Goal: Task Accomplishment & Management: Manage account settings

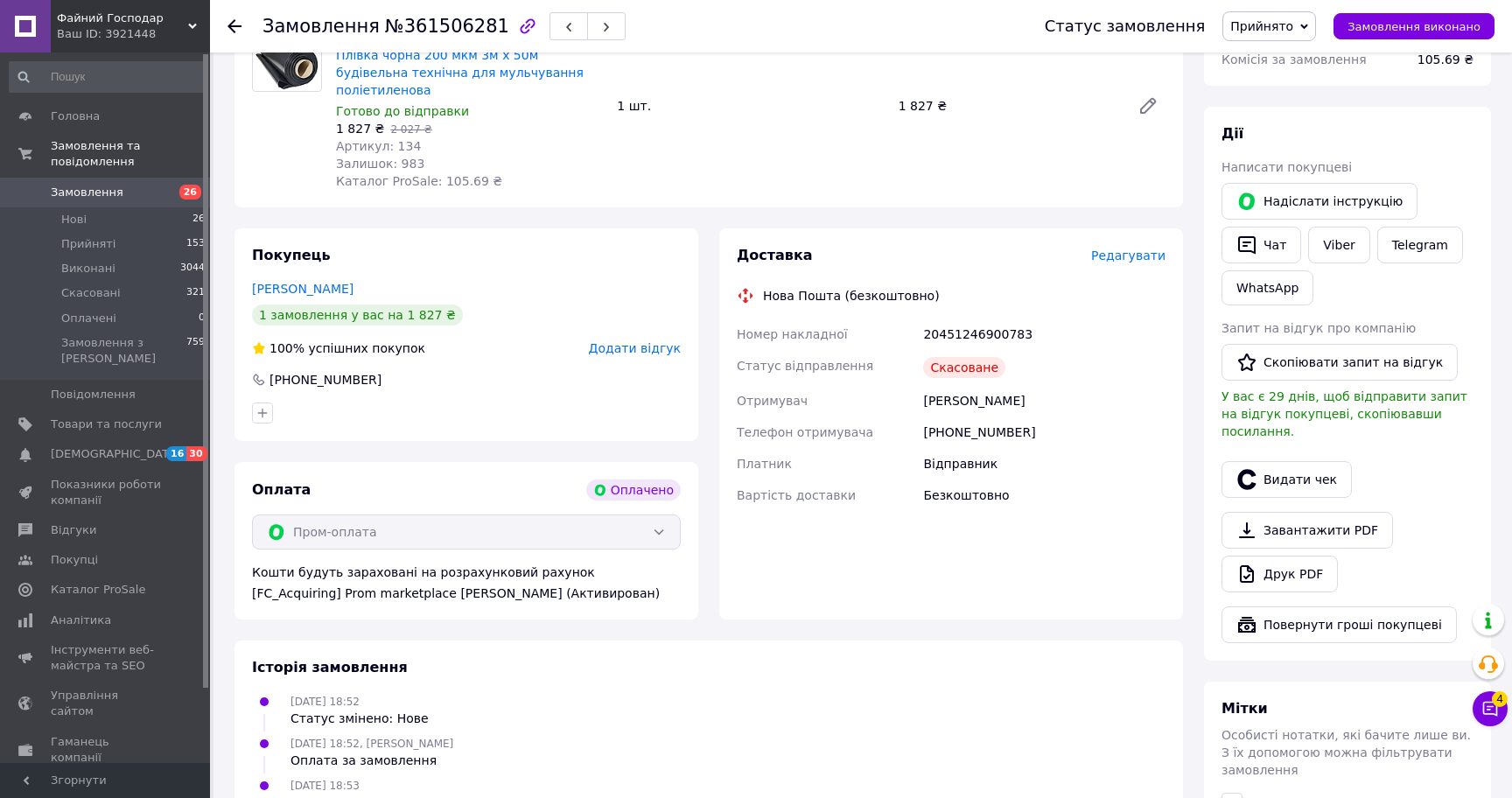
scroll to position [674, 0]
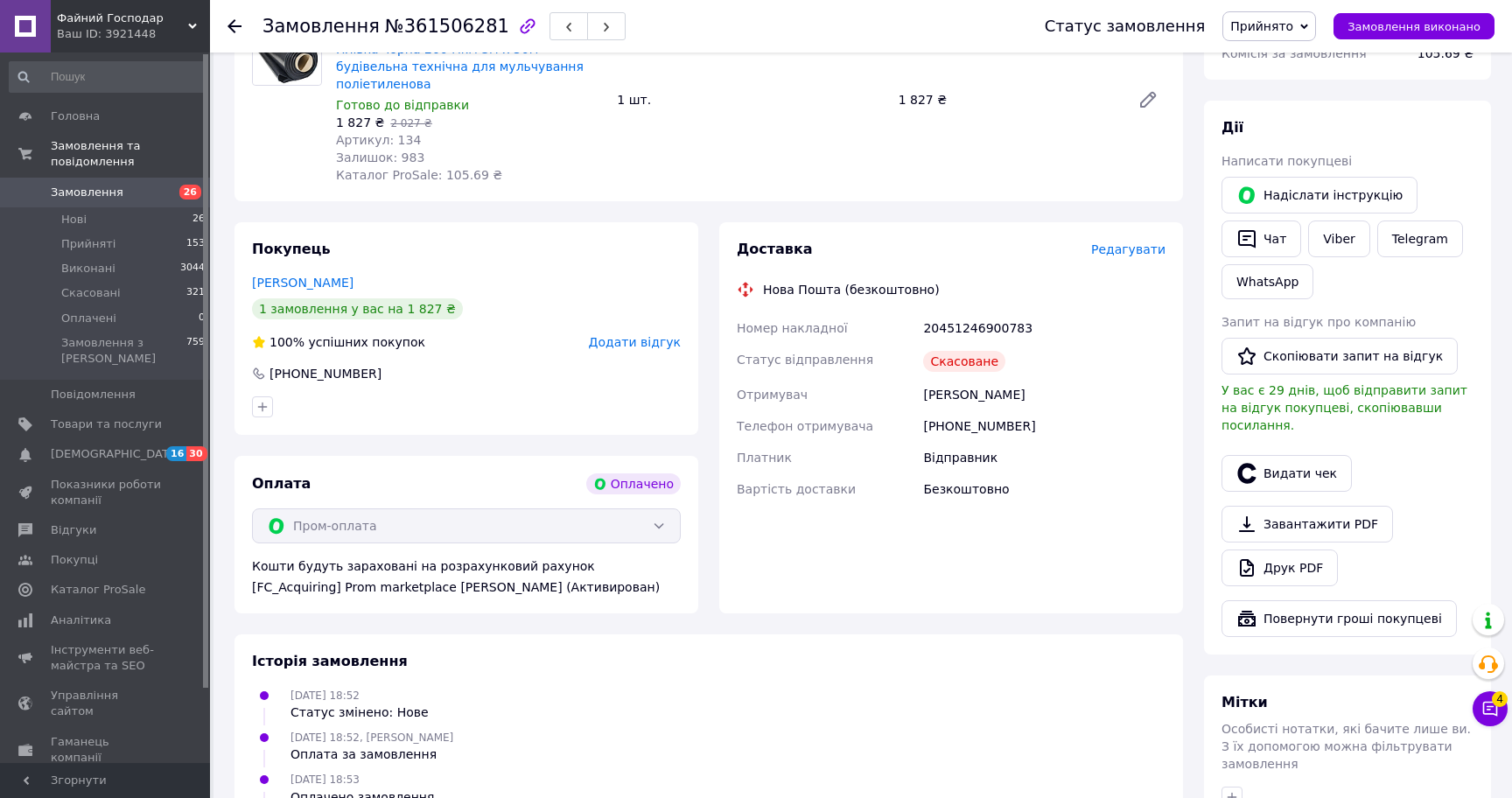
click at [1105, 243] on span "Редагувати" at bounding box center [1128, 249] width 75 height 14
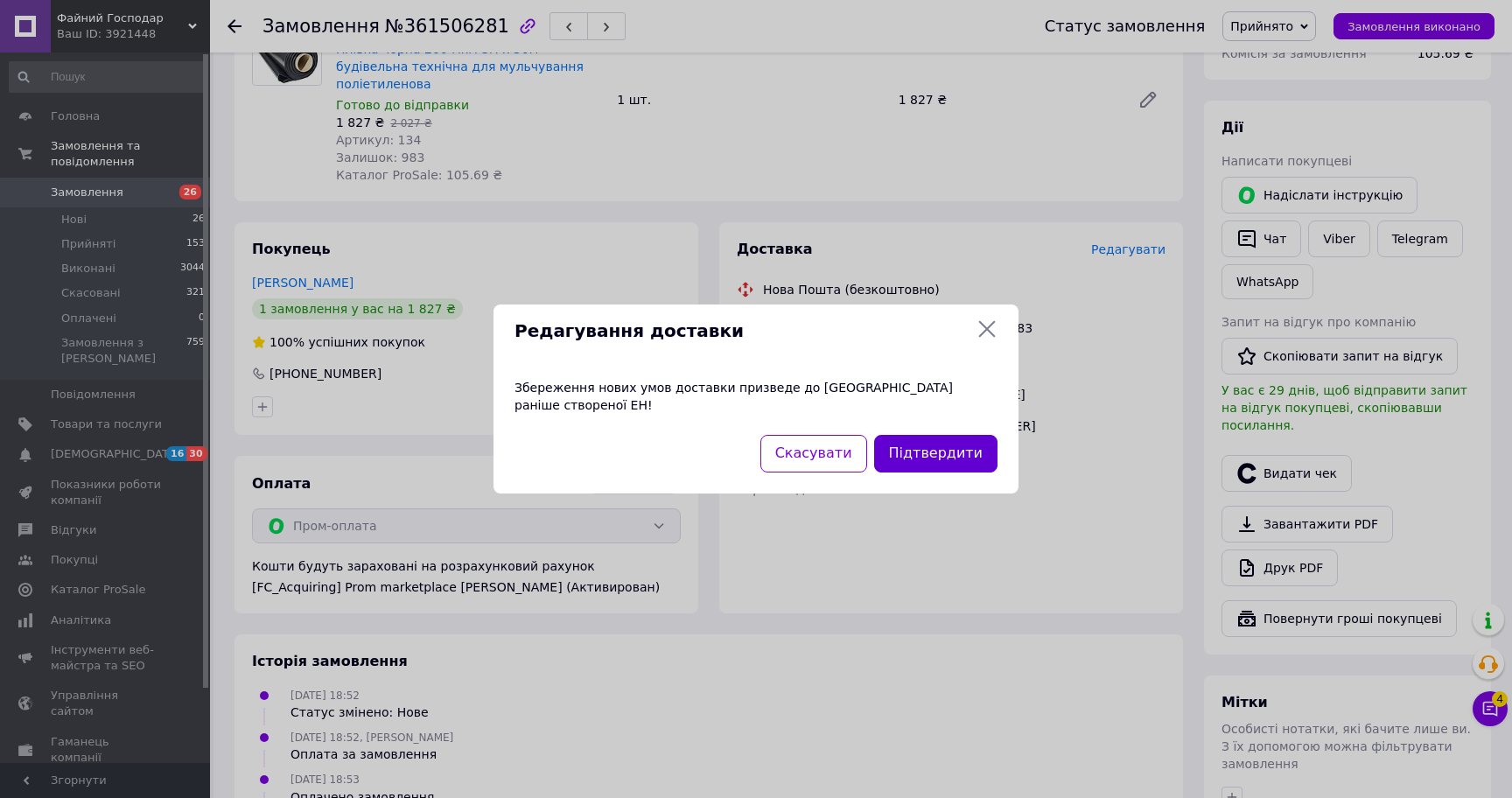
click at [917, 443] on button "Підтвердити" at bounding box center [935, 453] width 123 height 38
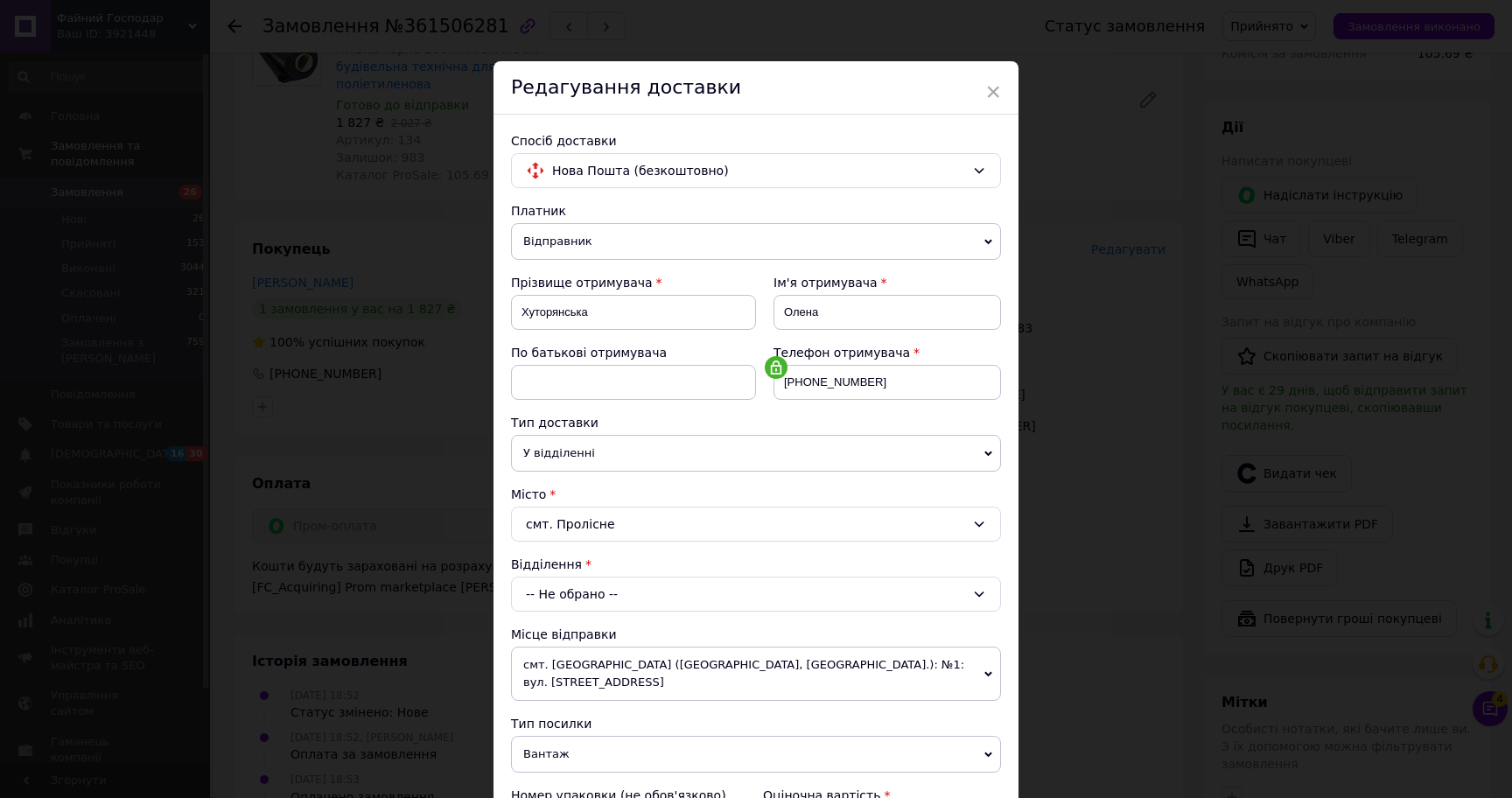
click at [998, 75] on div "Редагування доставки" at bounding box center [756, 87] width 525 height 53
click at [997, 85] on span "×" at bounding box center [992, 91] width 16 height 30
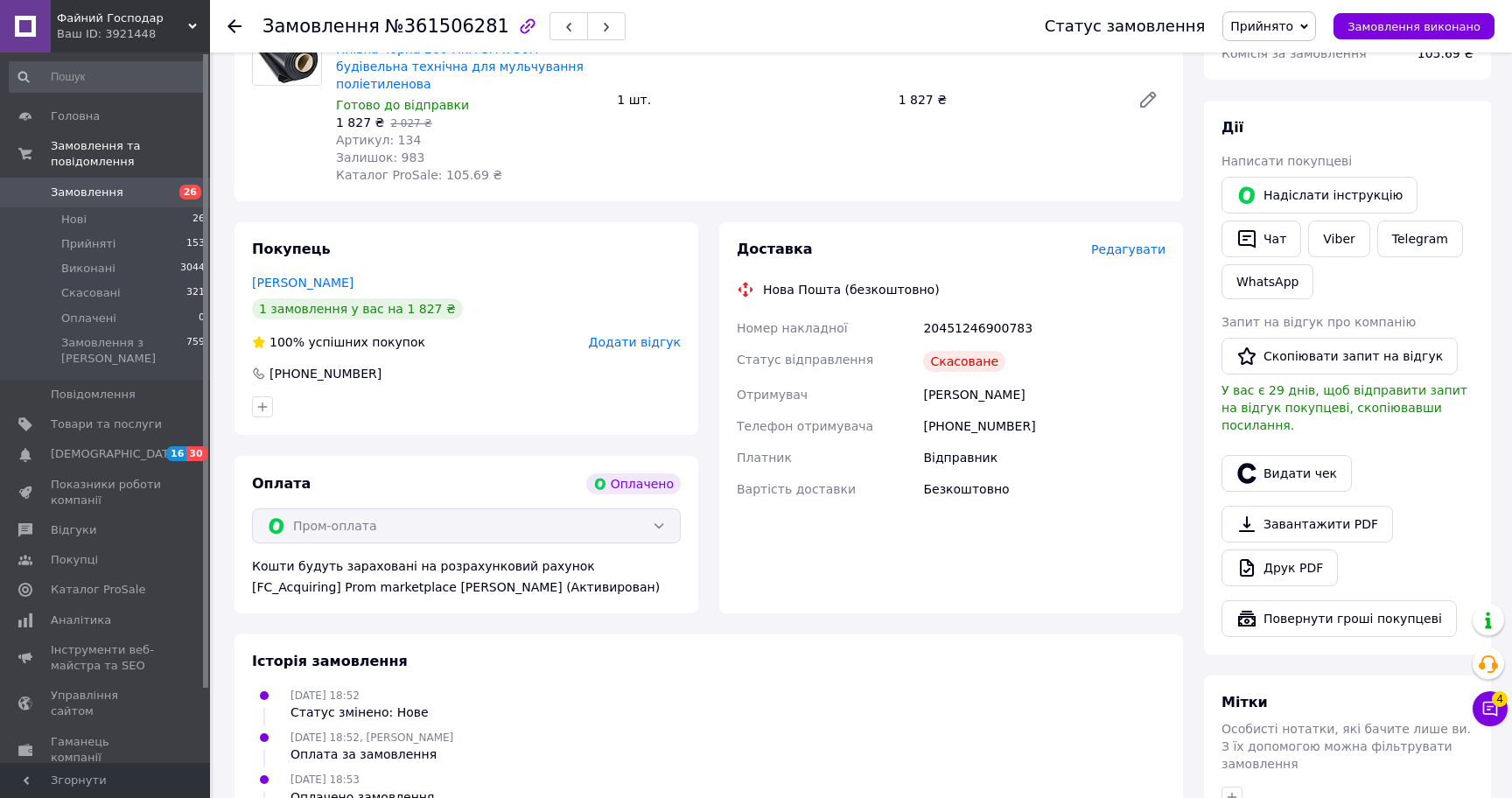
click at [1130, 243] on span "Редагувати" at bounding box center [1128, 249] width 75 height 14
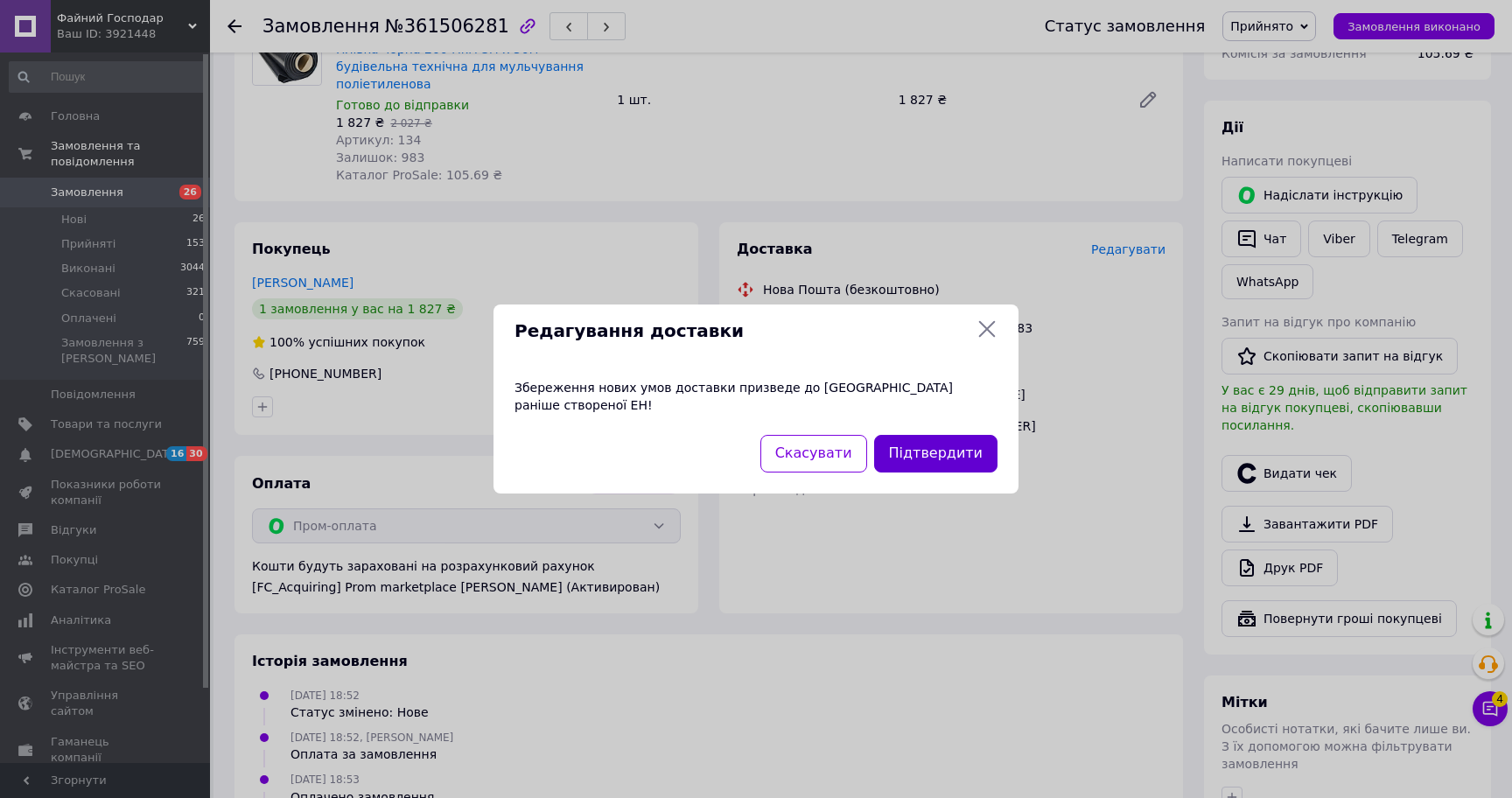
click at [917, 435] on button "Підтвердити" at bounding box center [935, 453] width 123 height 38
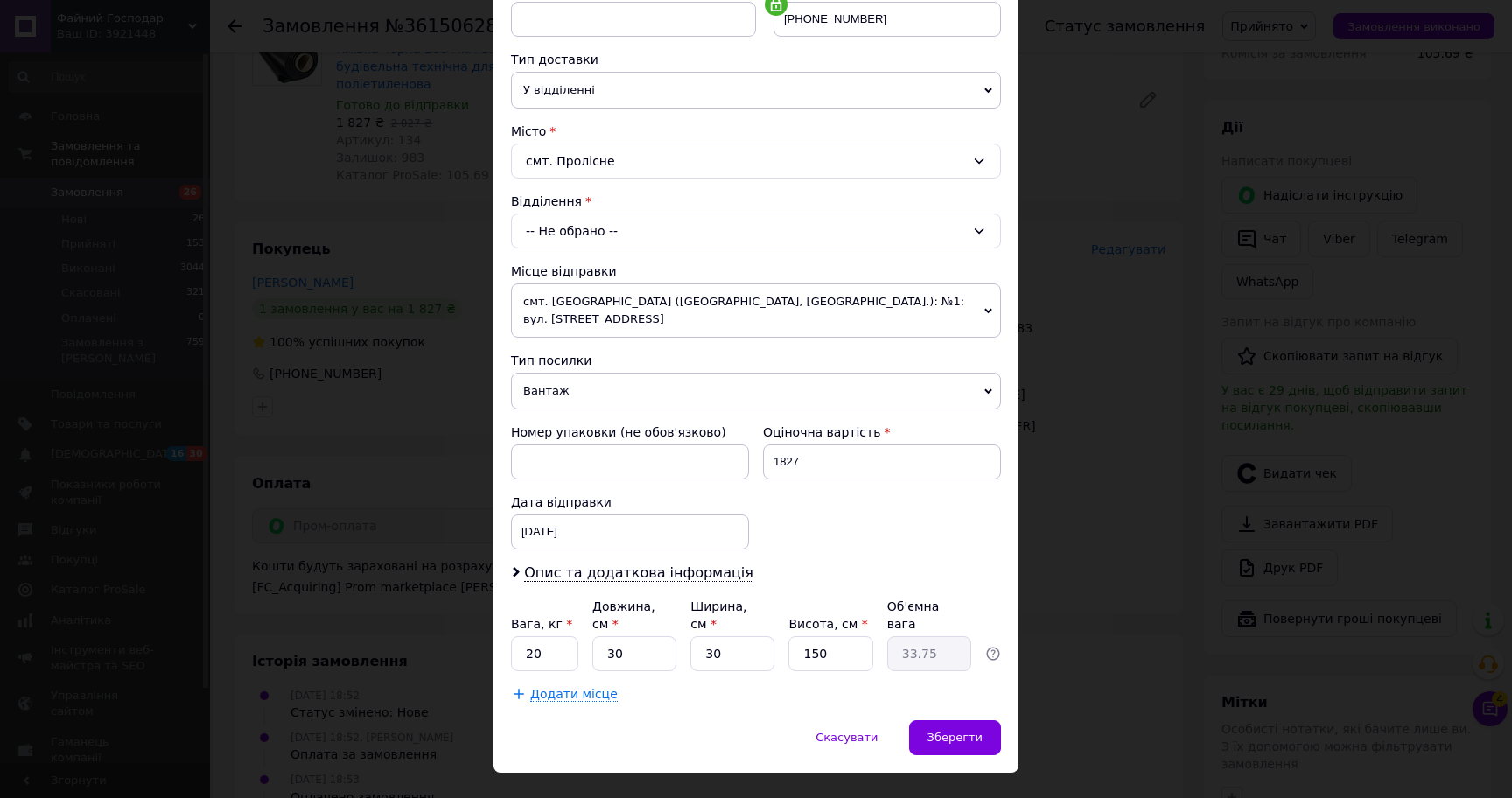
scroll to position [382, 0]
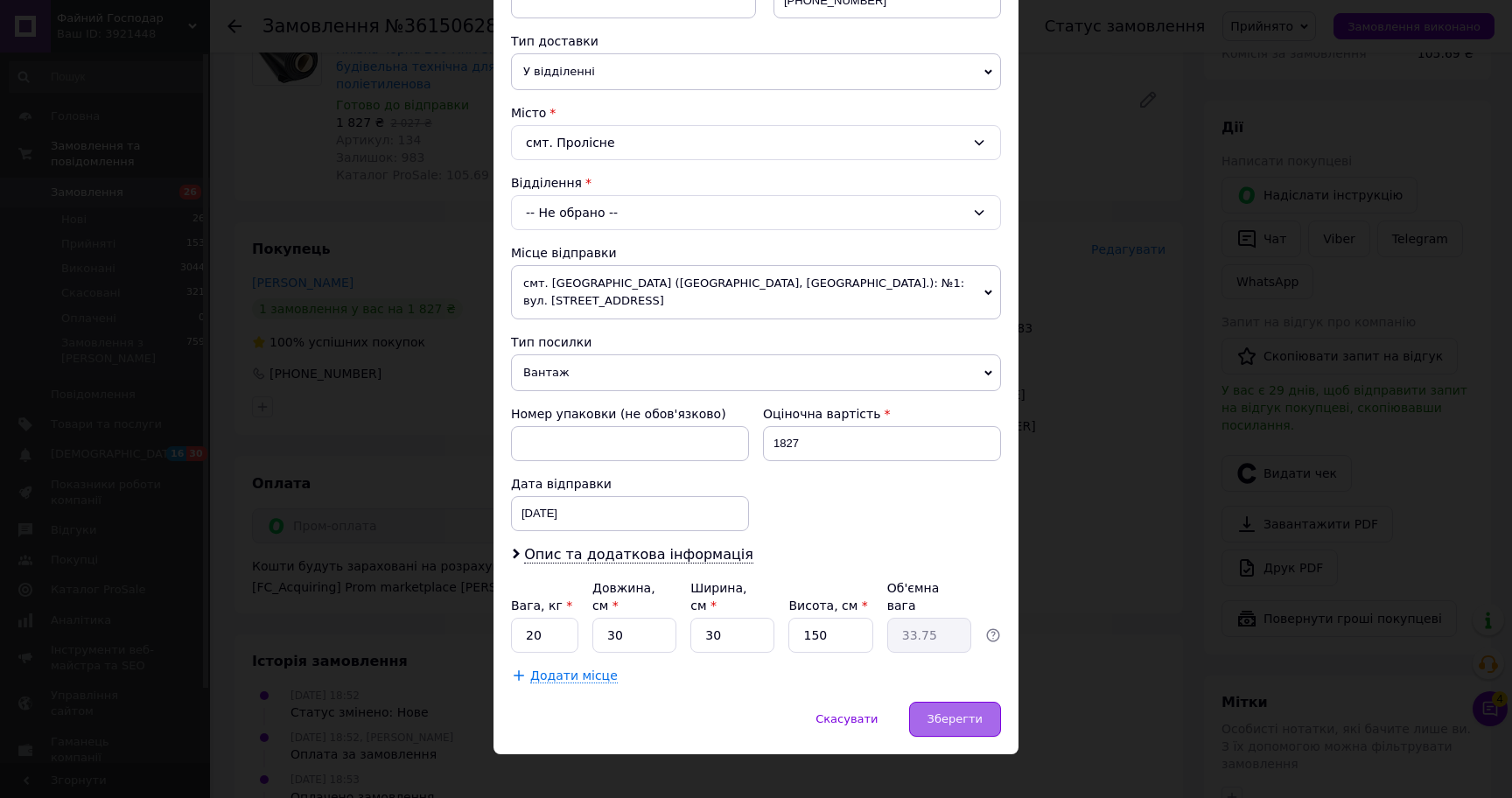
click at [937, 702] on div "Зберегти" at bounding box center [955, 719] width 92 height 35
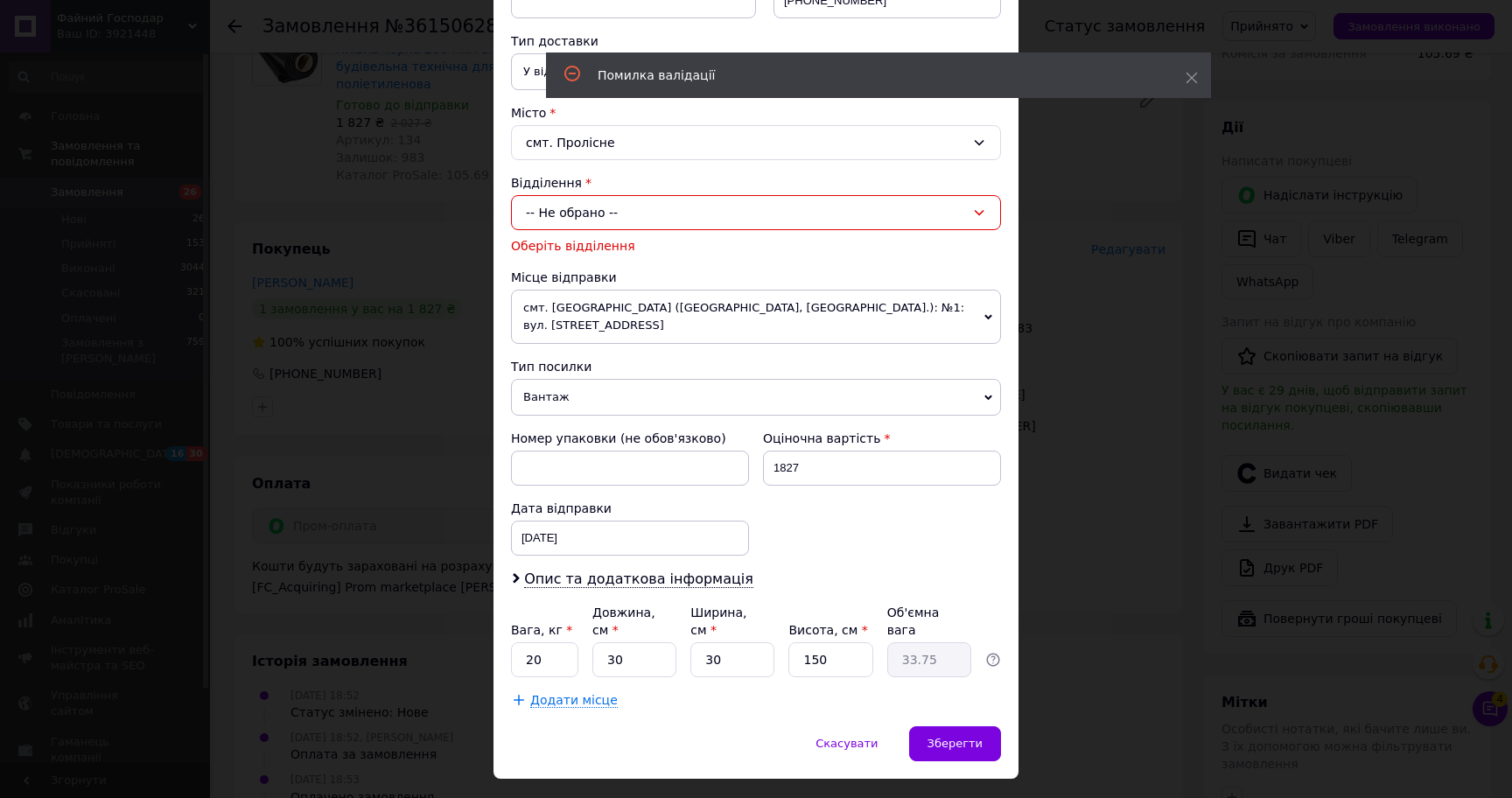
drag, startPoint x: 642, startPoint y: 207, endPoint x: 644, endPoint y: 225, distance: 18.1
click at [642, 207] on div "-- Не обрано --" at bounding box center [756, 213] width 490 height 35
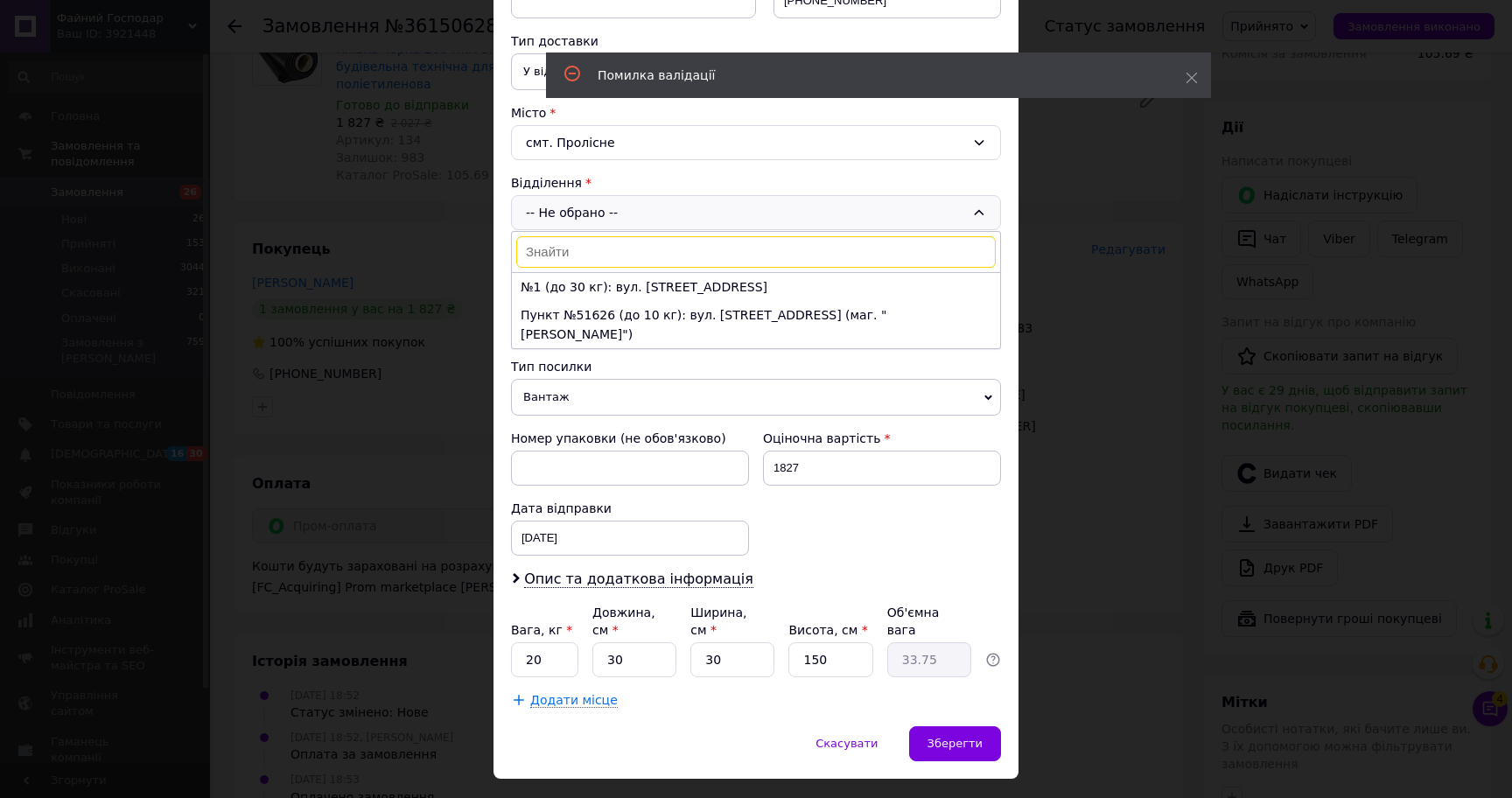
click at [646, 274] on li "№1 (до 30 кг): вул. Миру, 2а" at bounding box center [756, 286] width 488 height 28
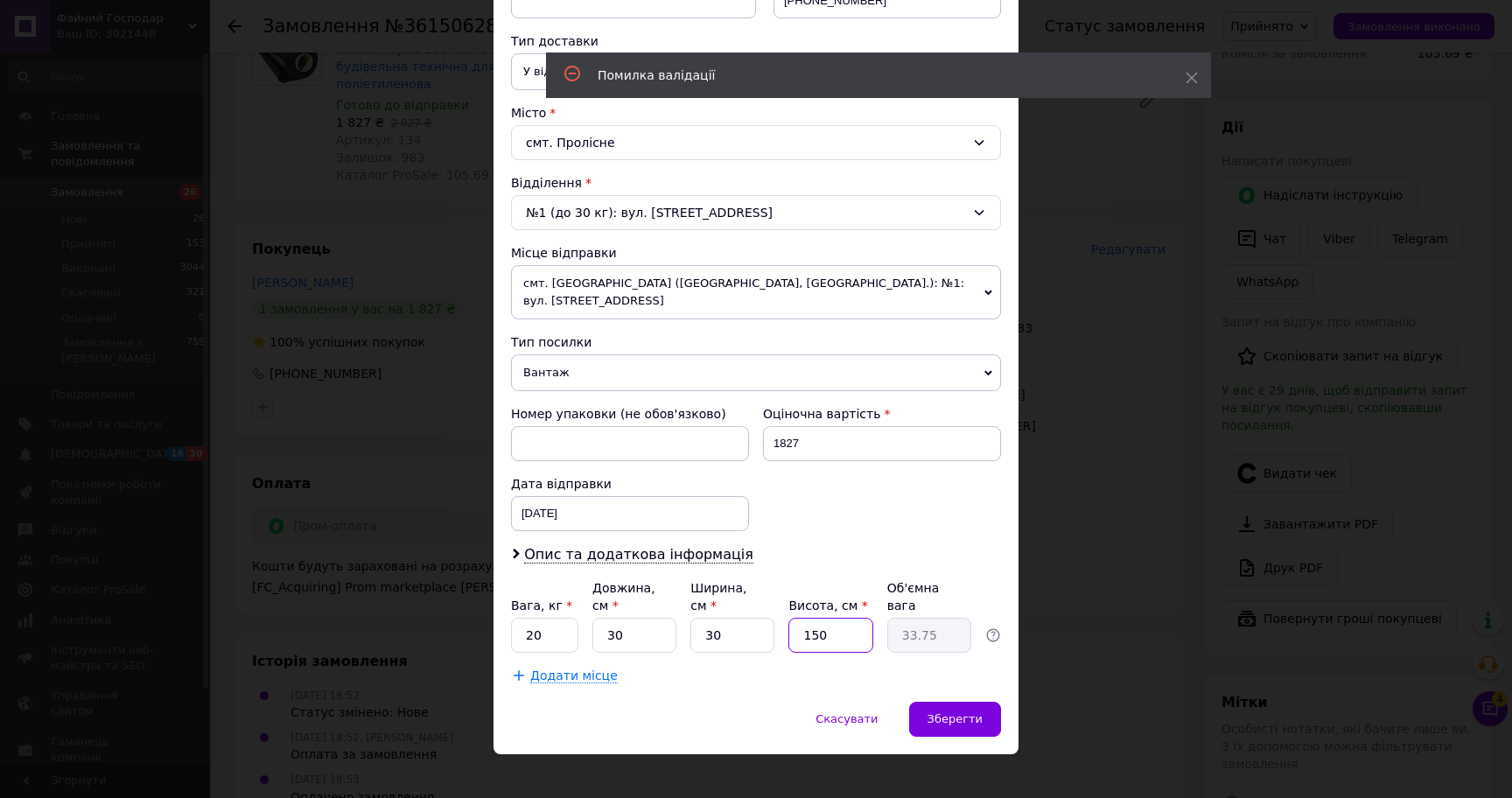
drag, startPoint x: 826, startPoint y: 614, endPoint x: 769, endPoint y: 614, distance: 57.0
click at [769, 614] on div "Вага, кг * 20 Довжина, см * 30 Ширина, см * 30 Висота, см * 150 Об'ємна вага 33…" at bounding box center [756, 615] width 490 height 74
type input "1"
type input "0.23"
type input "15"
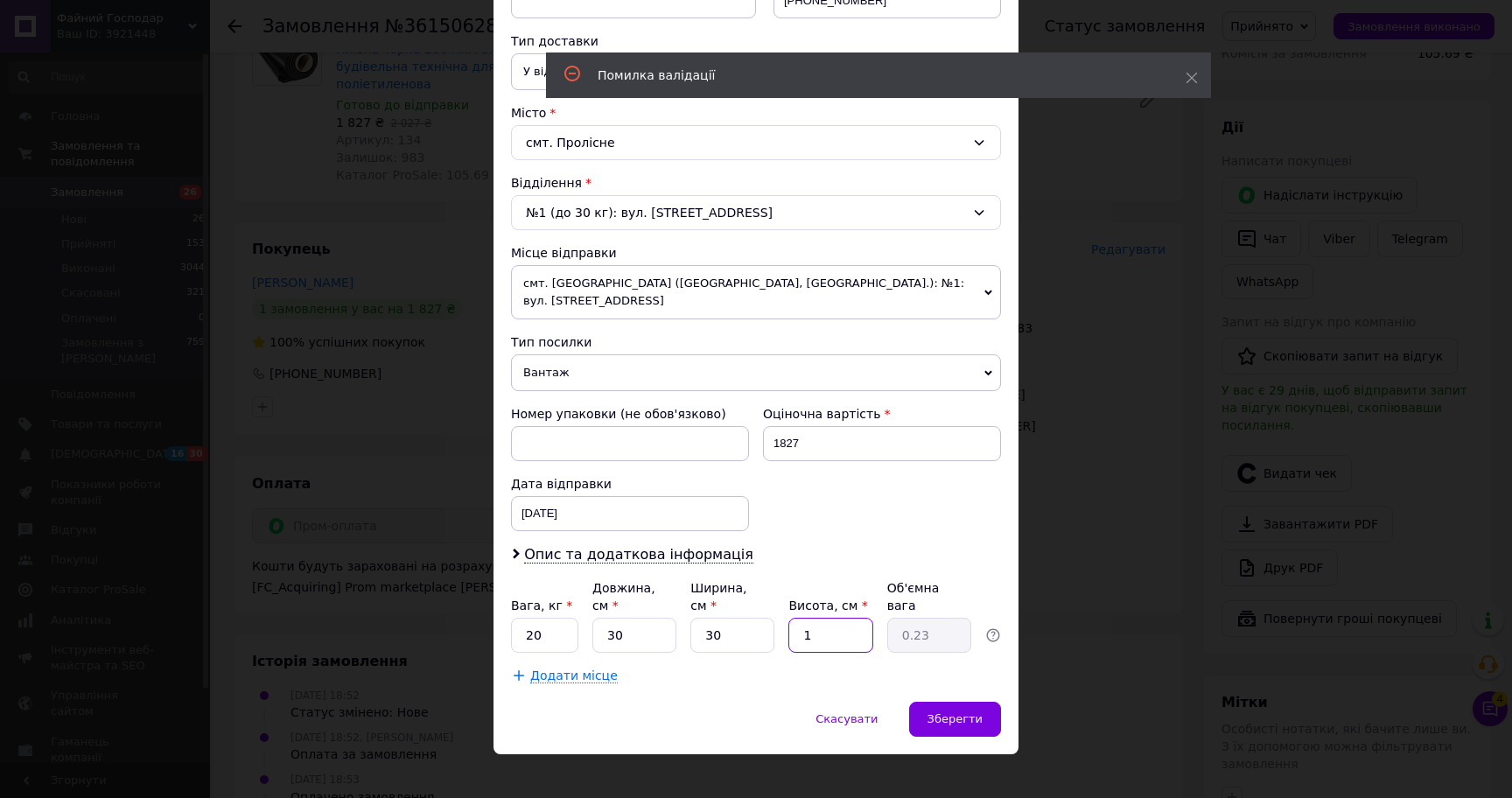
type input "3.38"
type input "15"
drag, startPoint x: 930, startPoint y: 686, endPoint x: 767, endPoint y: 452, distance: 285.2
click at [930, 702] on div "Зберегти" at bounding box center [955, 719] width 92 height 35
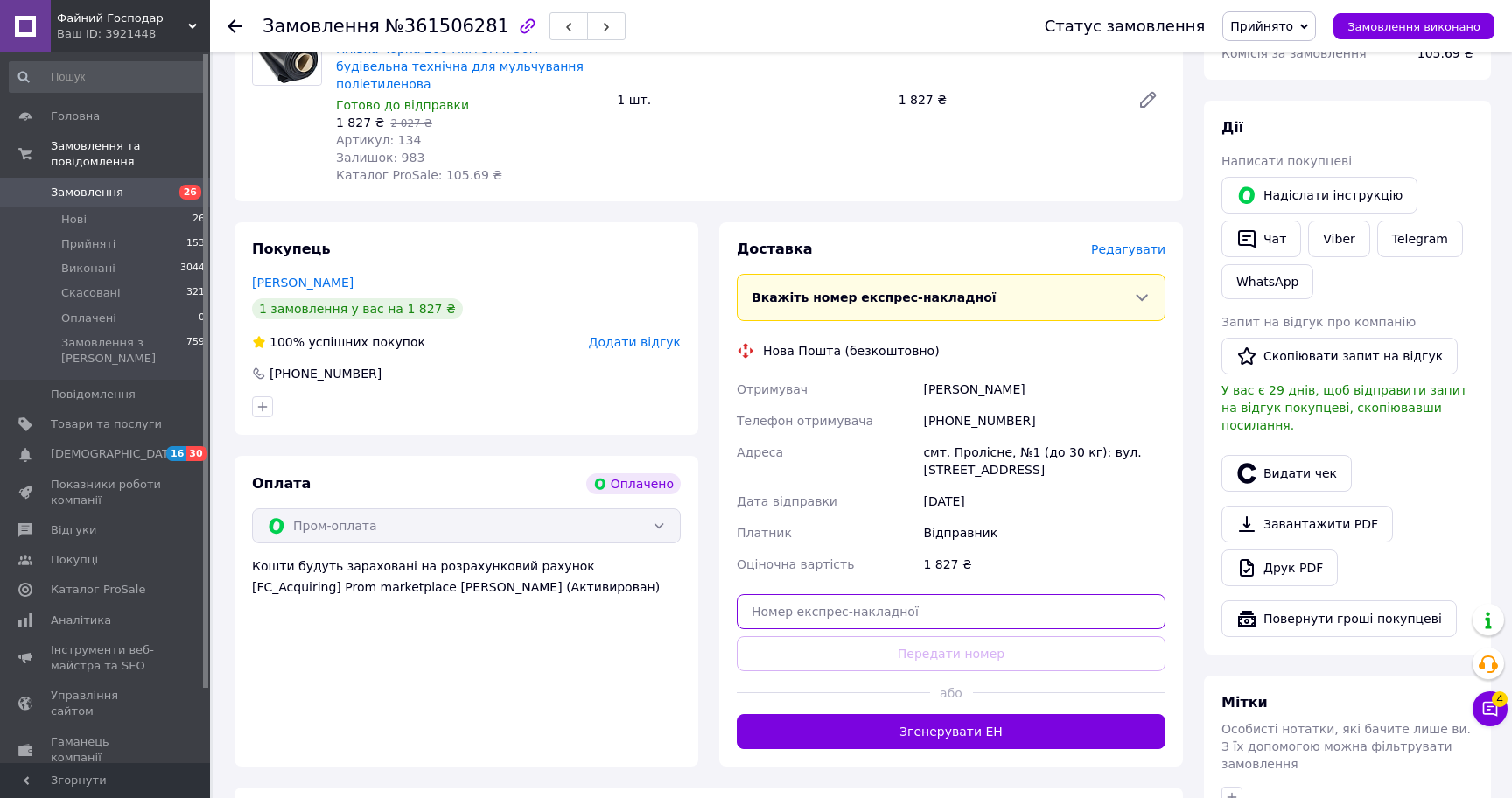
click at [925, 594] on input "text" at bounding box center [951, 612] width 428 height 35
paste input "20451246911582"
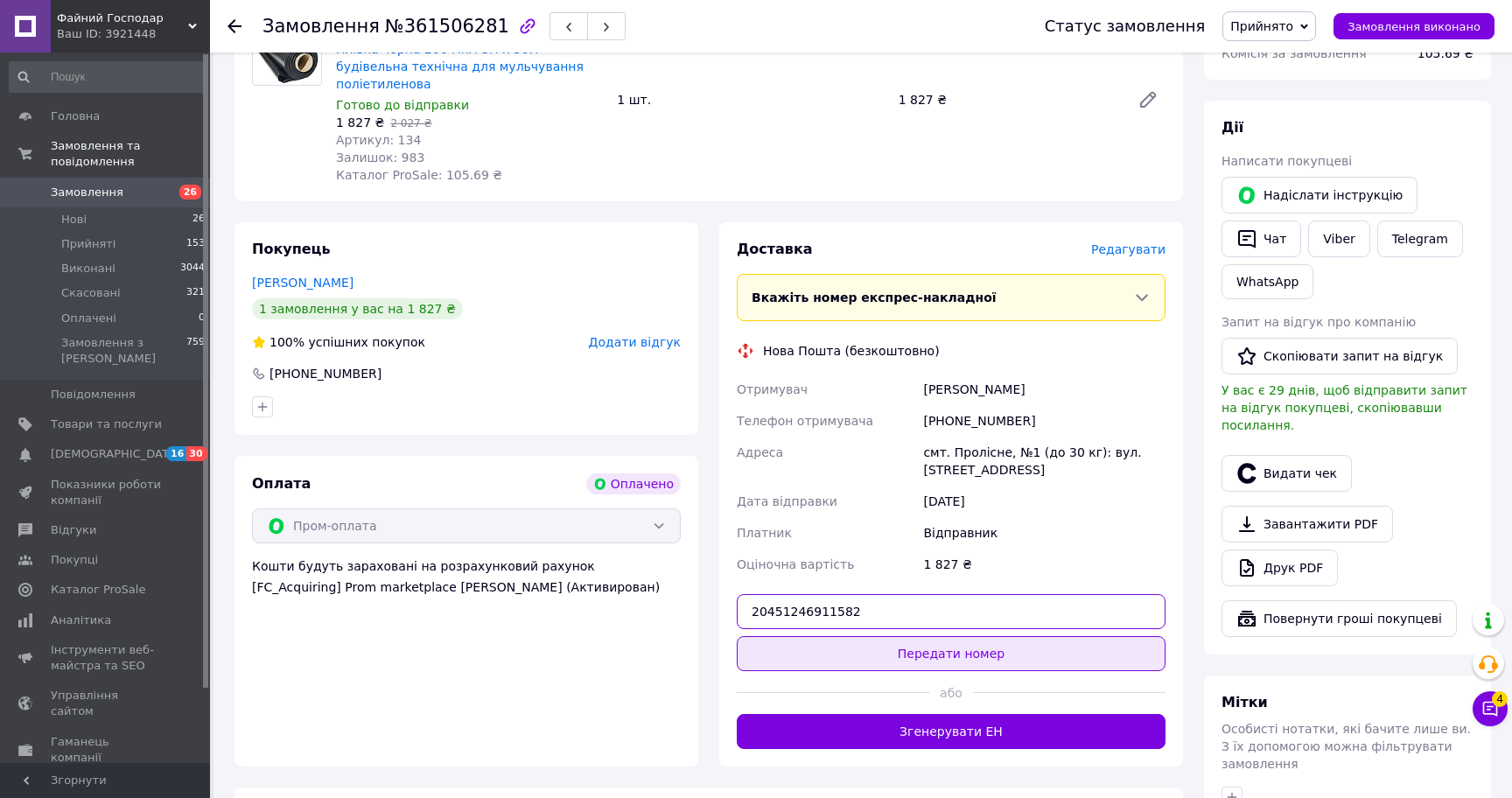
type input "20451246911582"
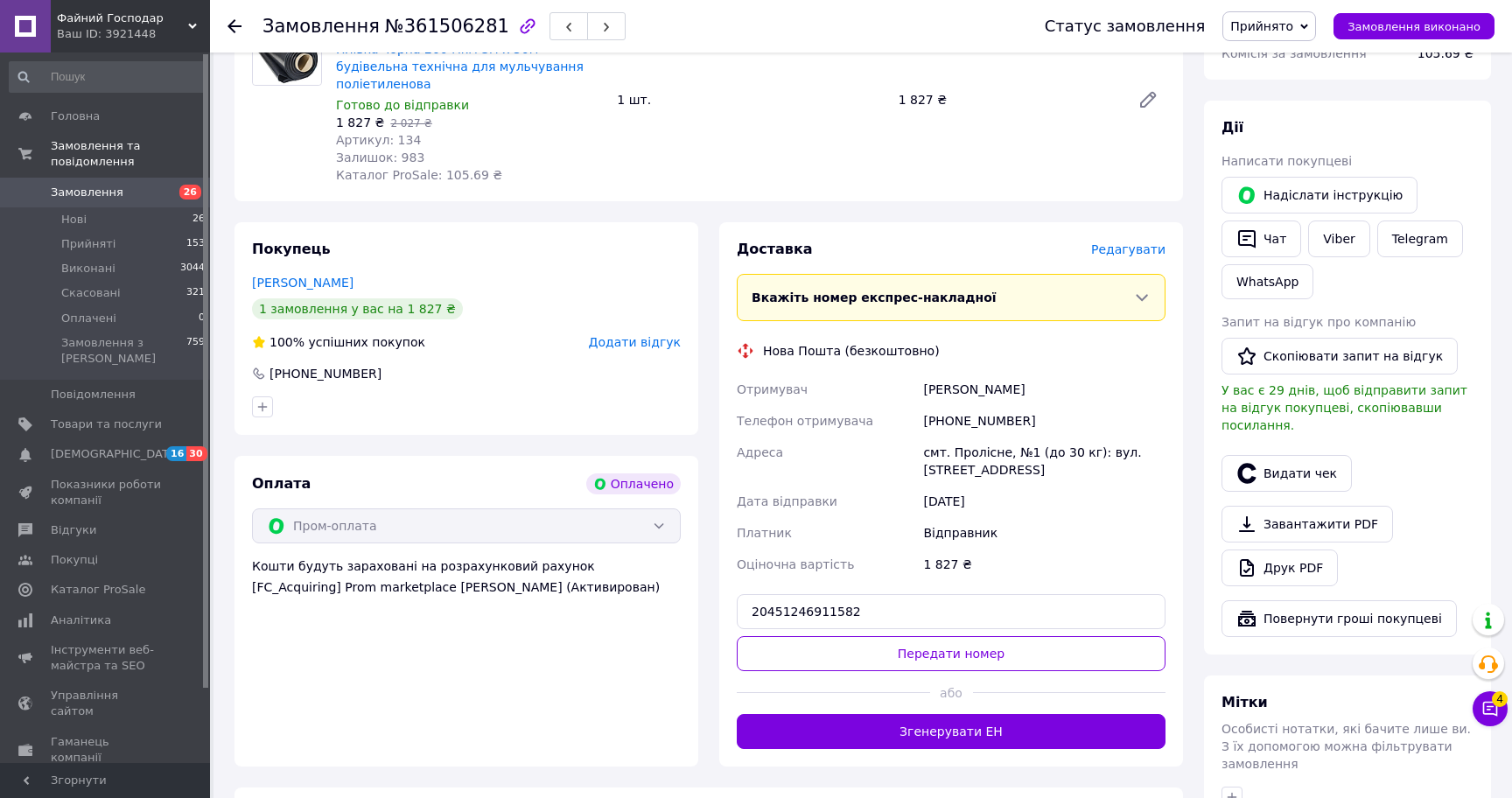
click at [960, 636] on button "Передати номер" at bounding box center [951, 653] width 428 height 35
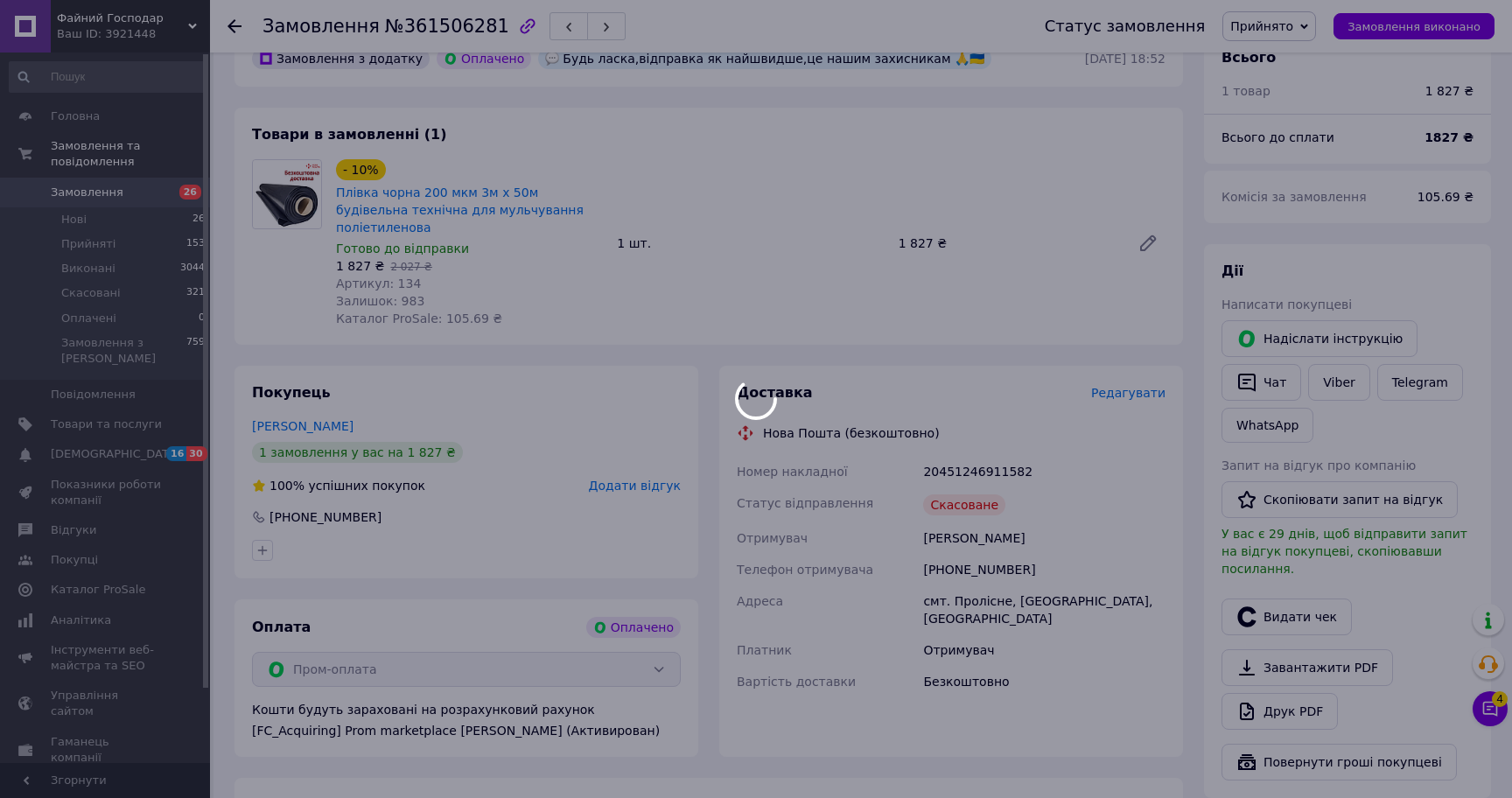
scroll to position [0, 0]
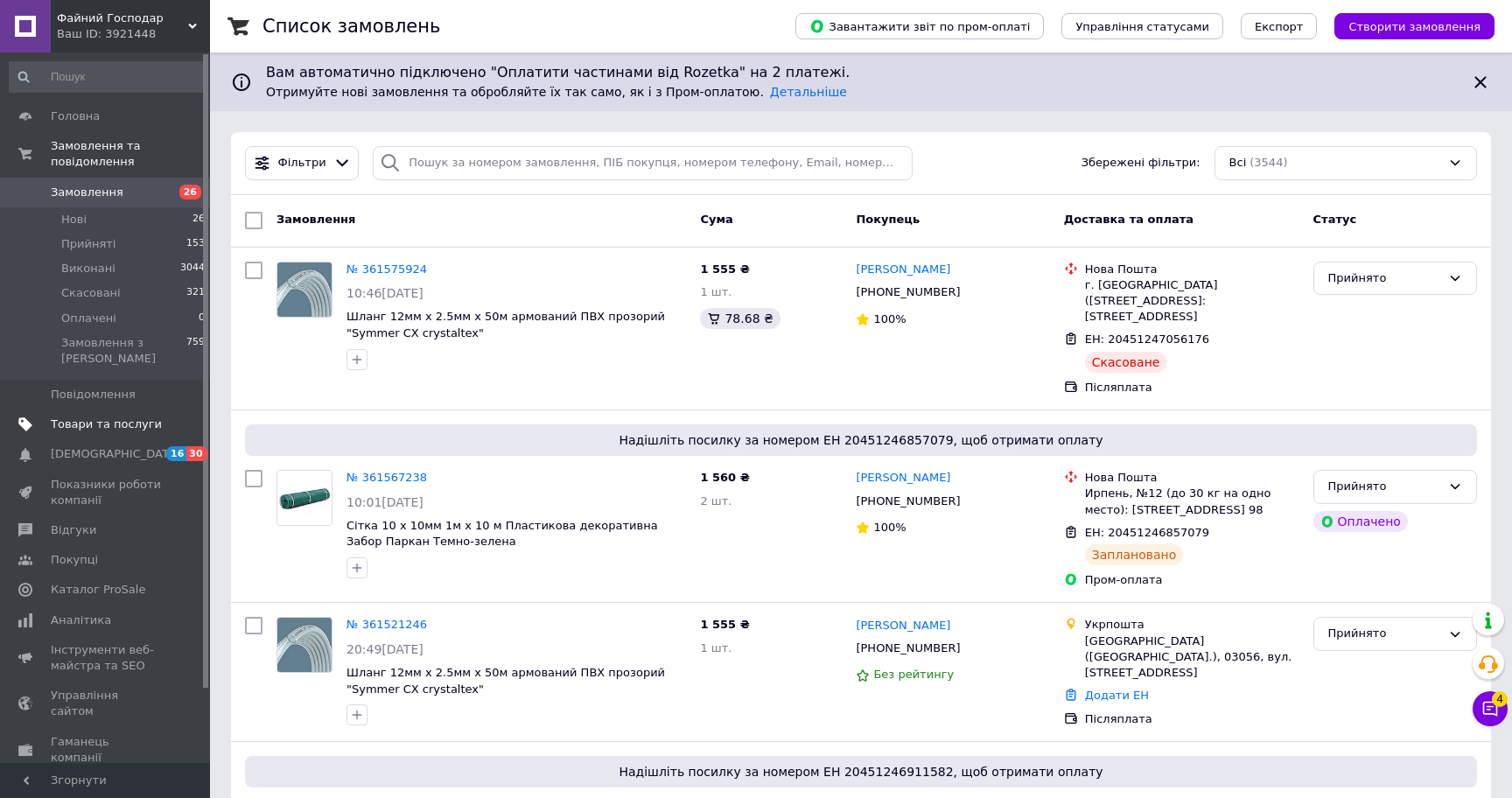
click at [78, 428] on span "Товари та послуги" at bounding box center [106, 424] width 111 height 16
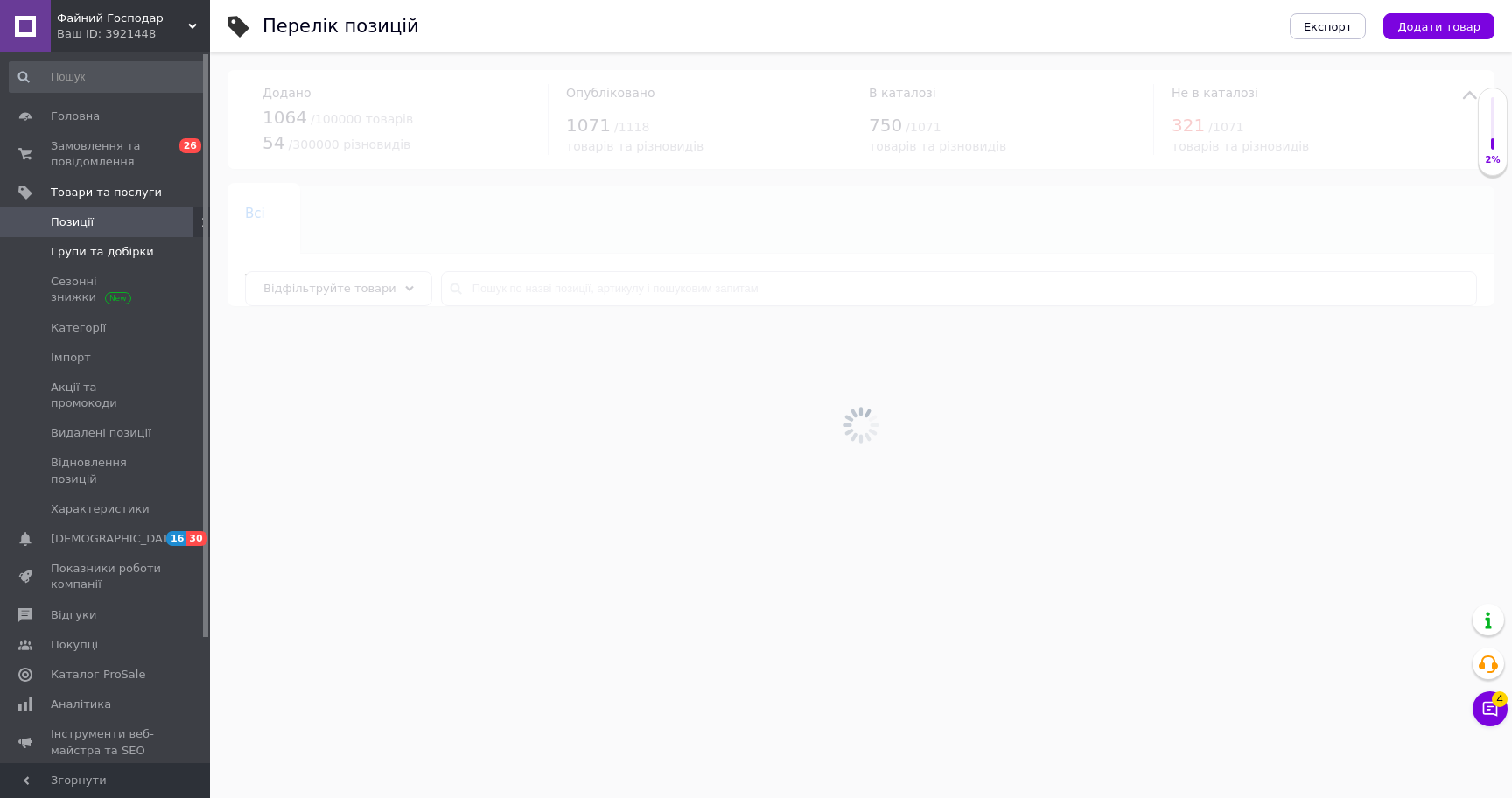
click at [120, 258] on span "Групи та добірки" at bounding box center [102, 251] width 103 height 16
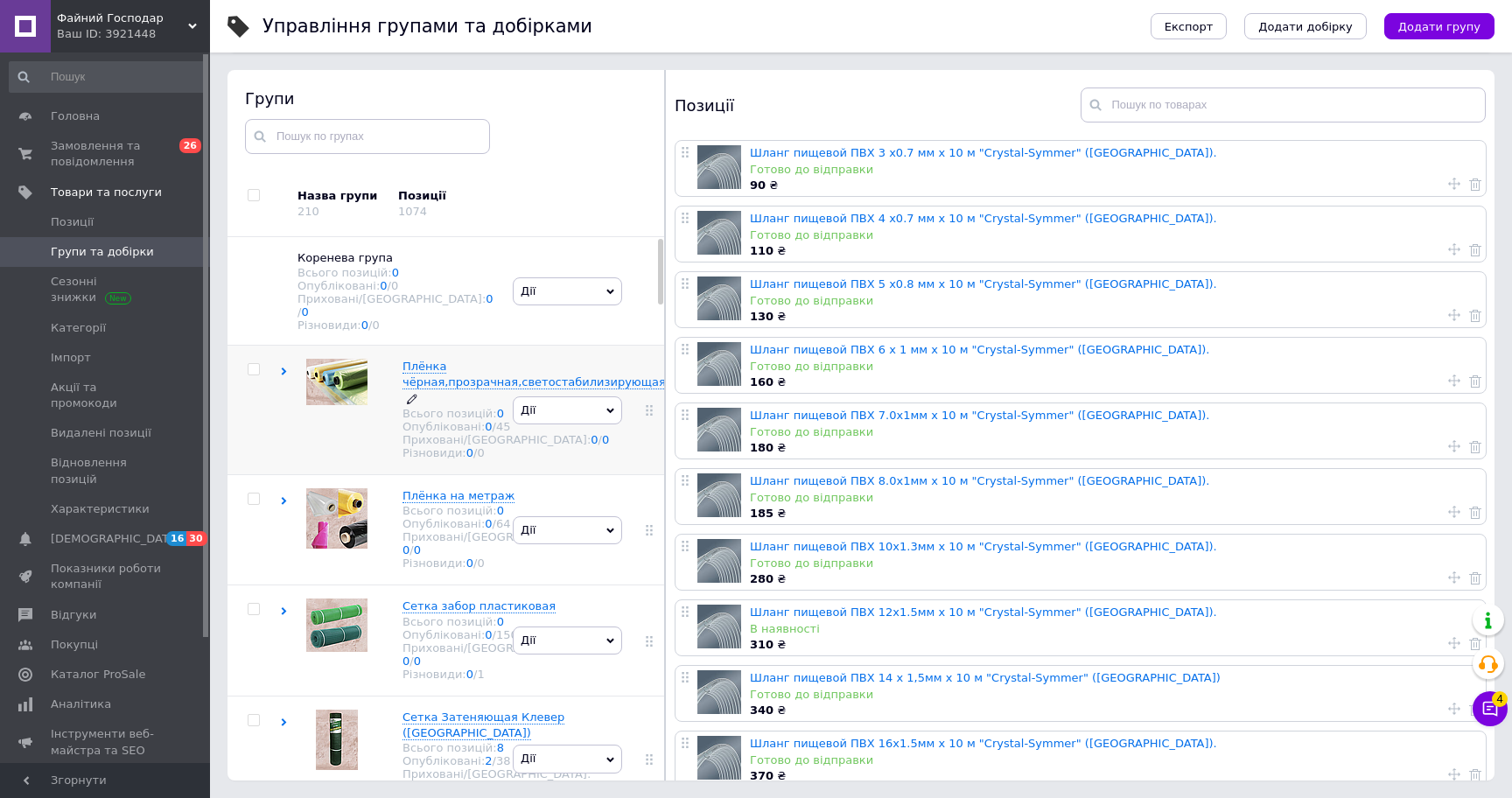
click at [422, 368] on span "Плёнка чёрная,прозрачная,светостабилизирующая" at bounding box center [533, 374] width 263 height 29
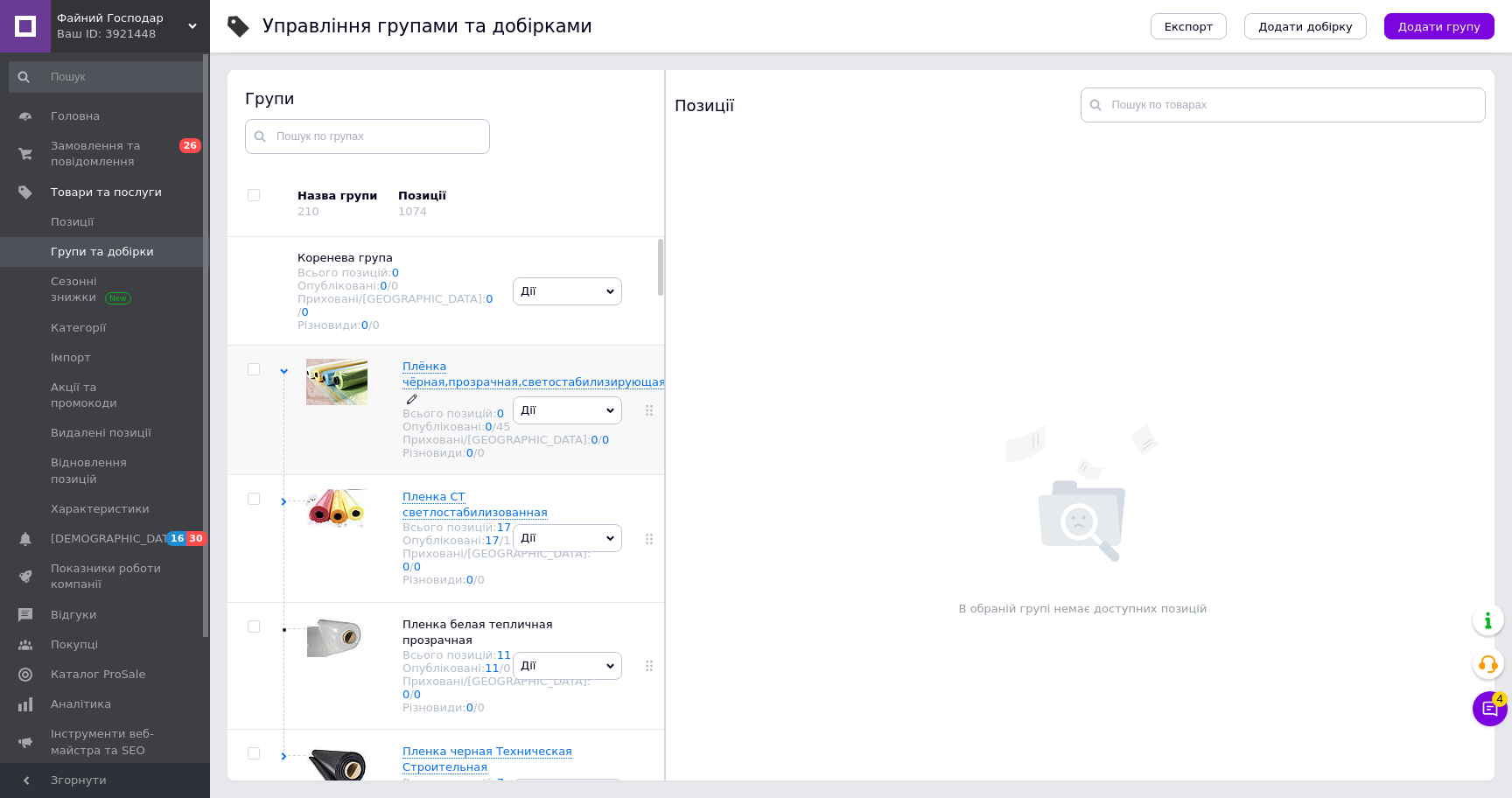
click at [474, 372] on span "Плёнка чёрная,прозрачная,светостабилизирующая" at bounding box center [533, 374] width 263 height 29
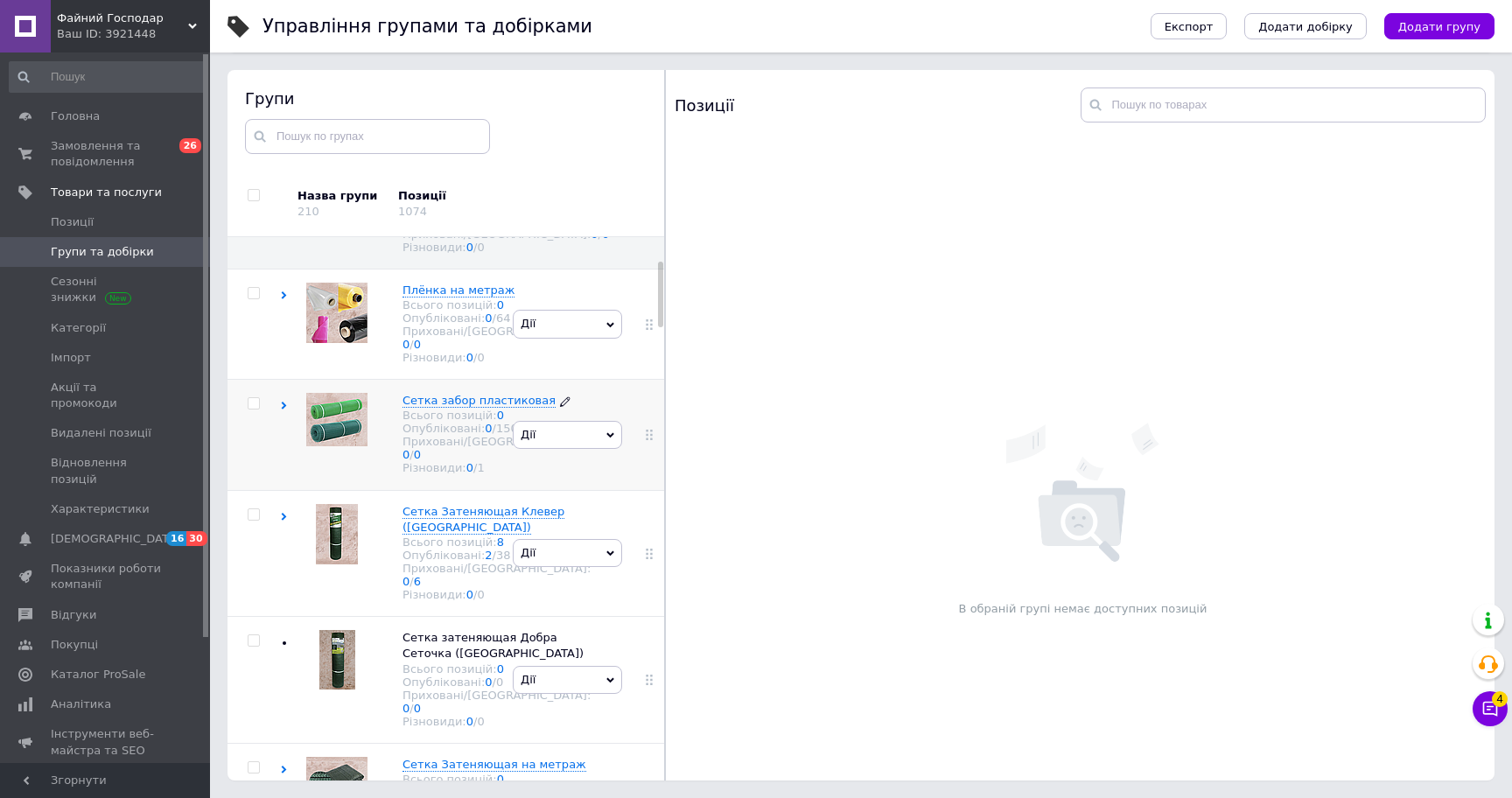
click at [402, 455] on div "Сетка забор пластиковая Всього позицій: 0 Опубліковані: 0 / 150 Приховані/Видал…" at bounding box center [487, 435] width 206 height 83
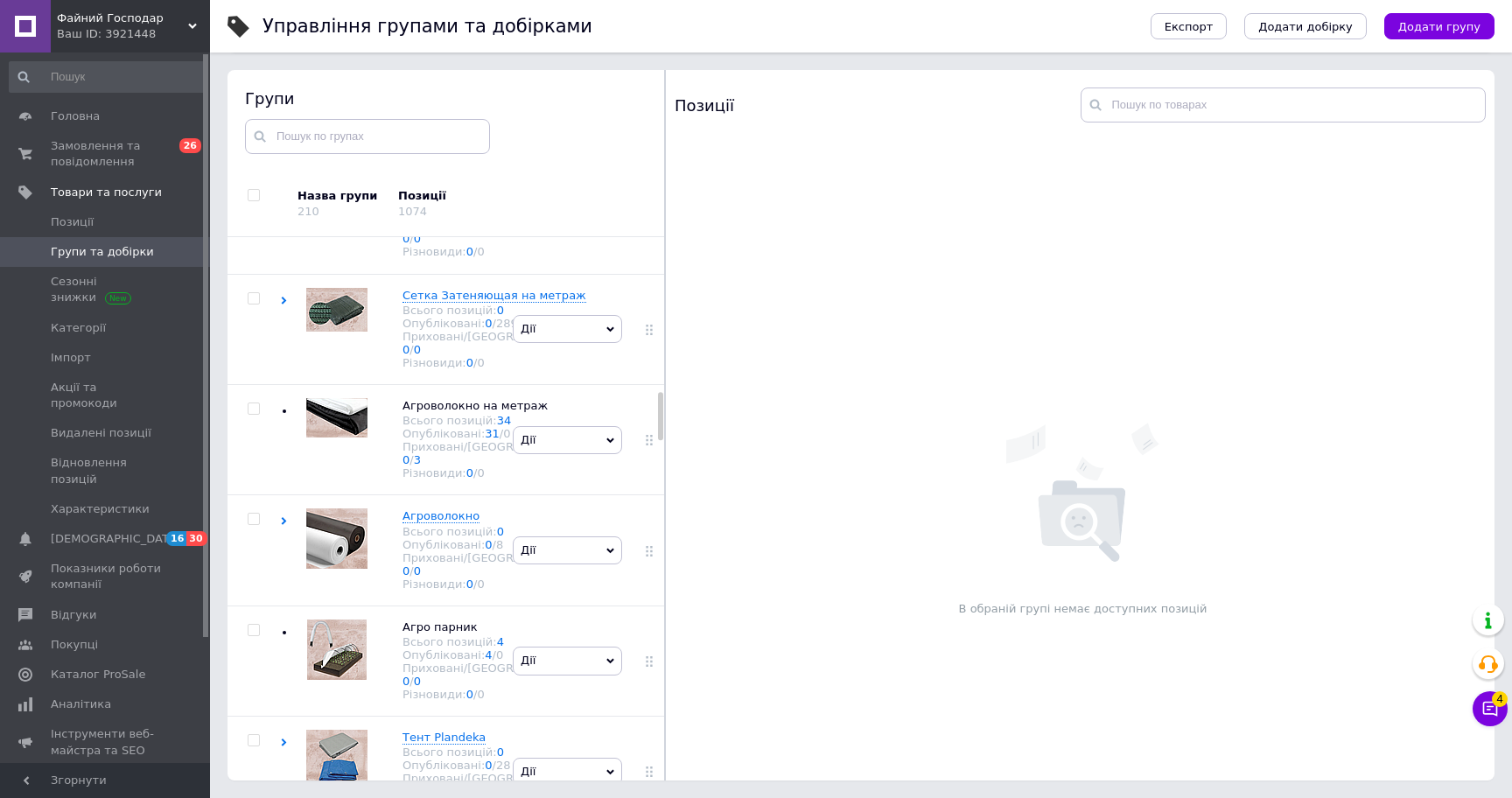
scroll to position [1791, 0]
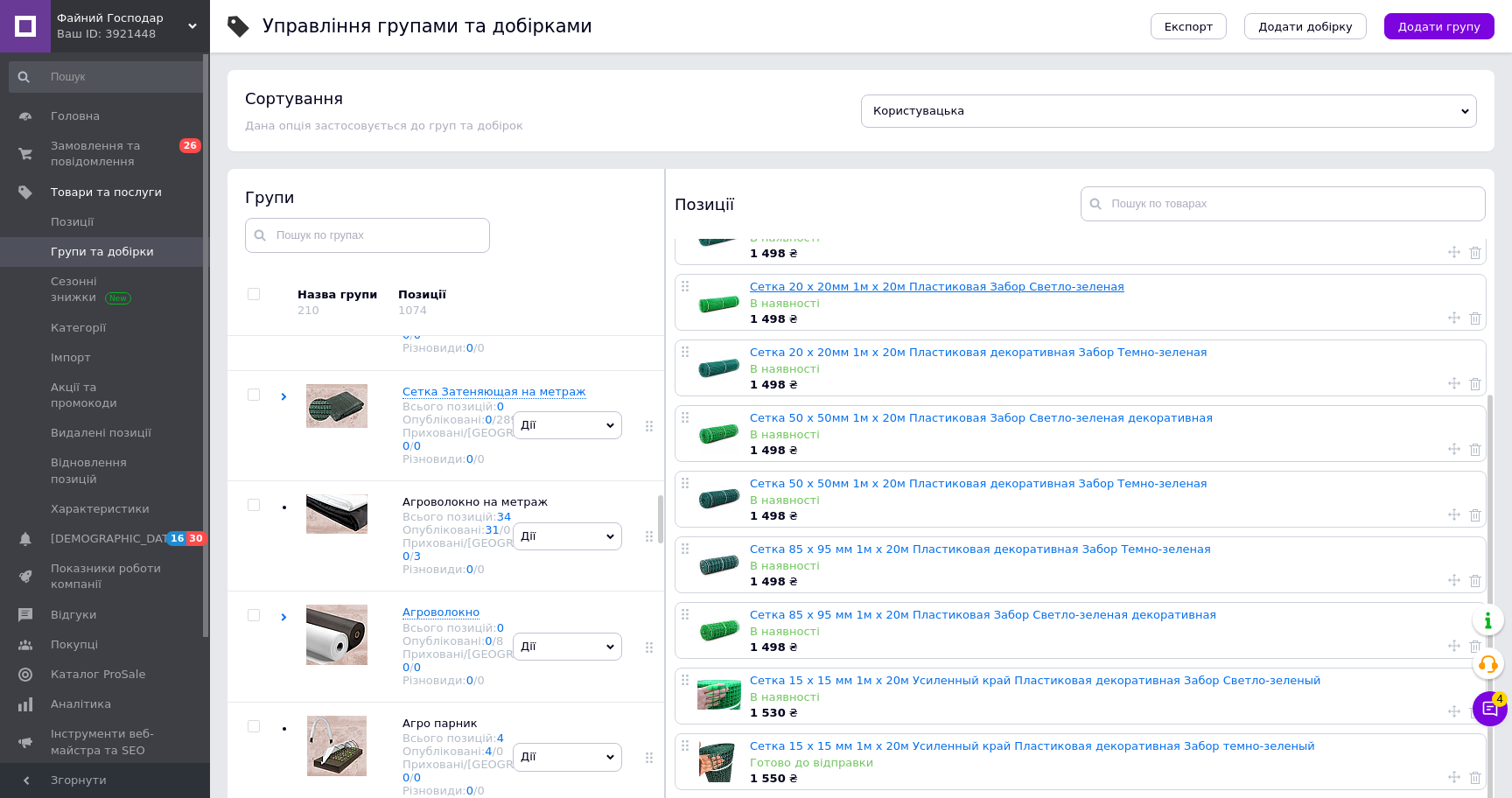
scroll to position [0, 0]
